Goal: Use online tool/utility

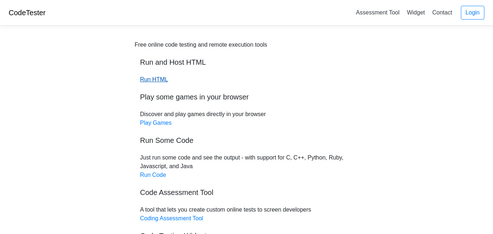
scroll to position [3, 0]
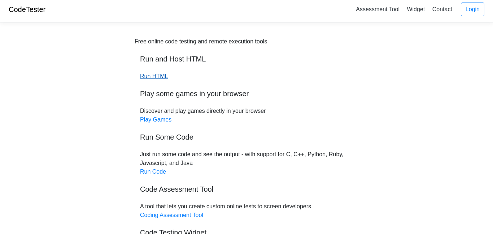
click at [149, 78] on link "Run HTML" at bounding box center [154, 76] width 28 height 6
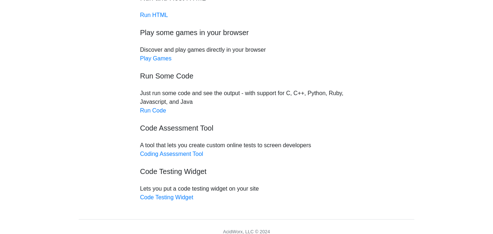
scroll to position [94, 0]
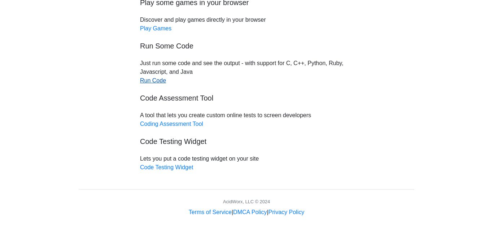
click at [162, 83] on link "Run Code" at bounding box center [153, 80] width 26 height 6
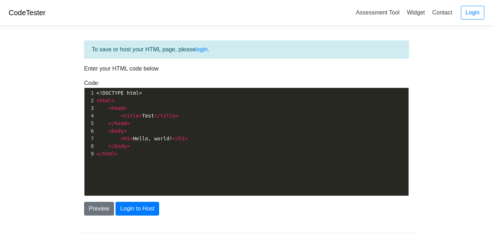
scroll to position [3, 0]
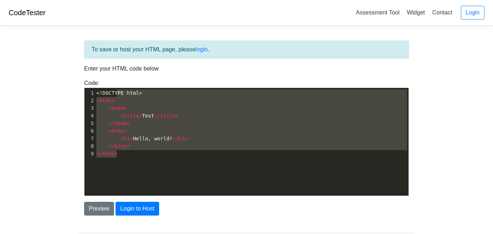
type textarea "YPE html> <html> <head> <title>Test</title> </head> <body> <h1>Hello, world!</h…"
drag, startPoint x: 224, startPoint y: 162, endPoint x: 115, endPoint y: 96, distance: 128.4
click at [115, 96] on div "x 1 <!DOCTYPE html> 2 < html > 3 < head > 4 < title > Test </ title > 5 </ head…" at bounding box center [251, 147] width 335 height 118
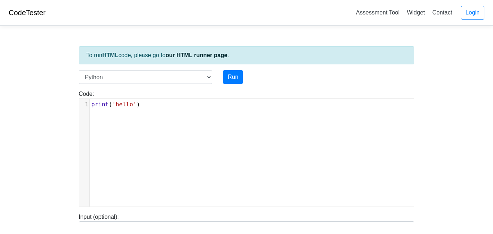
click at [169, 106] on pre "print ( 'hello' )" at bounding box center [252, 104] width 324 height 9
type textarea "wait 1"
type textarea "repeat"
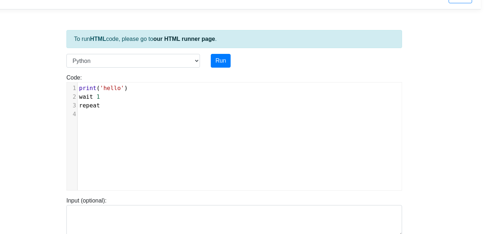
scroll to position [10, 12]
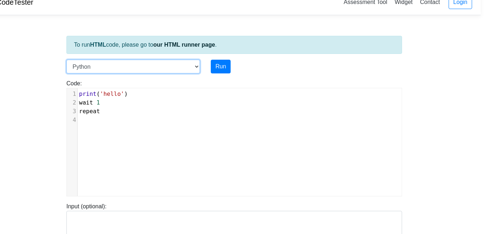
click at [186, 64] on select "C C++ Go Java Javascript Python Ruby" at bounding box center [133, 67] width 134 height 14
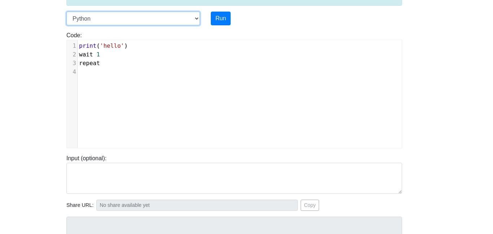
scroll to position [75, 12]
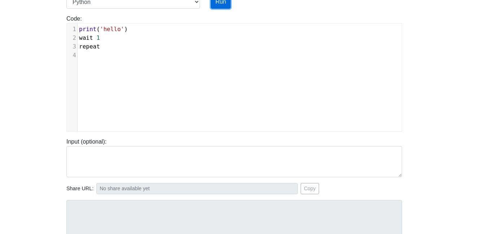
click at [218, 6] on button "Run" at bounding box center [221, 2] width 20 height 14
type input "[URL][DOMAIN_NAME]"
type textarea "Submission status: Runtime Error (NZEC) Stderr: File "script.py", line 2 wait 1…"
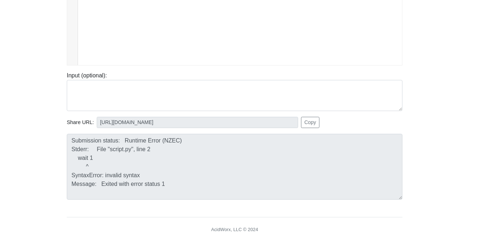
scroll to position [0, 12]
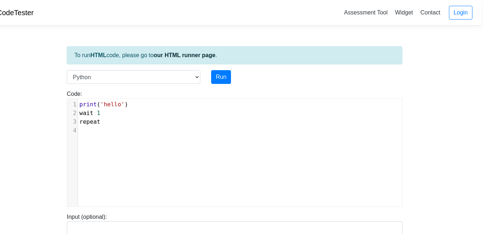
click at [104, 113] on pre "wait 1" at bounding box center [240, 113] width 324 height 9
type textarea "(1)"
click at [223, 77] on button "Run" at bounding box center [221, 77] width 20 height 14
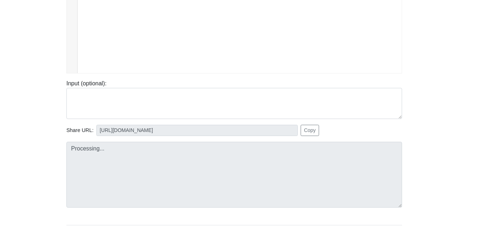
scroll to position [132, 12]
type input "[URL][DOMAIN_NAME]"
type textarea "Submission status: Runtime Error (NZEC) Stdout: hello Stderr: Traceback (most r…"
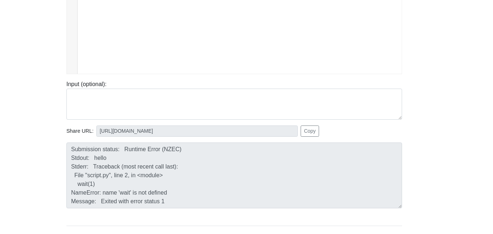
scroll to position [0, 12]
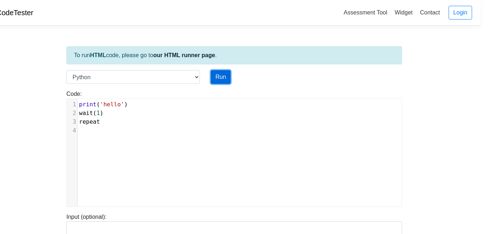
click at [223, 77] on button "Run" at bounding box center [221, 77] width 20 height 14
click at [94, 114] on span "wait ( 1 )" at bounding box center [91, 112] width 25 height 7
type input "[URL][DOMAIN_NAME]"
type textarea "Submission status: Runtime Error (NZEC) Stdout: hello Stderr: Traceback (most r…"
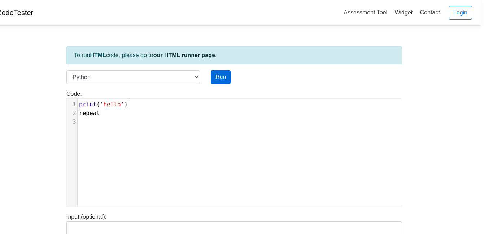
type textarea ")"
click at [221, 75] on button "Run" at bounding box center [221, 77] width 20 height 14
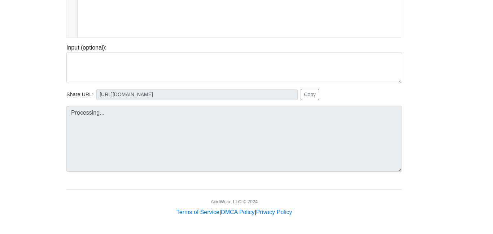
scroll to position [167, 12]
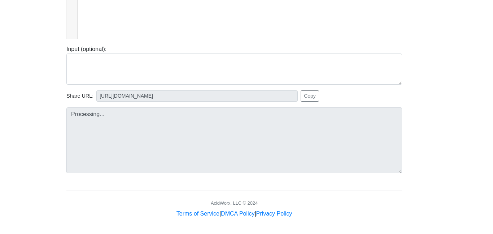
type input "[URL][DOMAIN_NAME]"
type textarea "Submission status: Runtime Error (NZEC) Stdout: hello Stderr: Traceback (most r…"
